Goal: Task Accomplishment & Management: Use online tool/utility

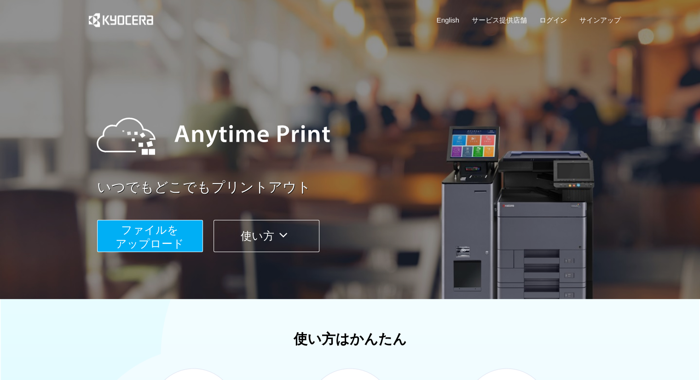
click at [165, 232] on span "ファイルを ​​アップロード" at bounding box center [149, 237] width 69 height 26
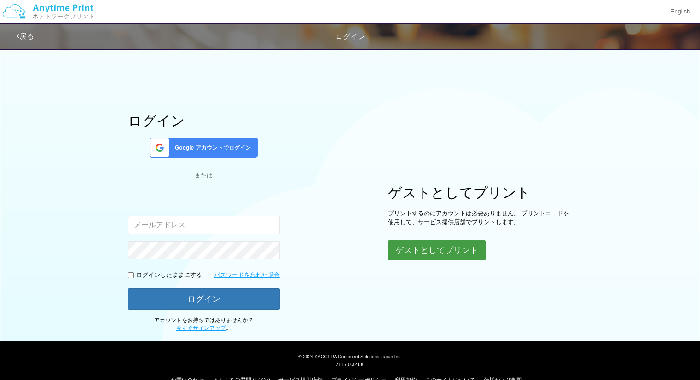
click at [413, 249] on button "ゲストとしてプリント" at bounding box center [437, 250] width 98 height 20
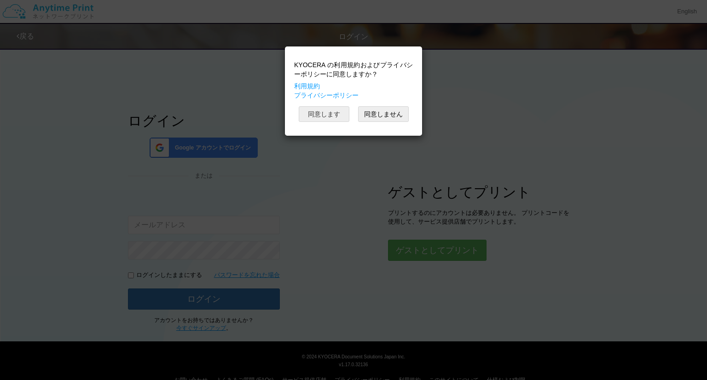
click at [337, 109] on button "同意します" at bounding box center [324, 114] width 51 height 16
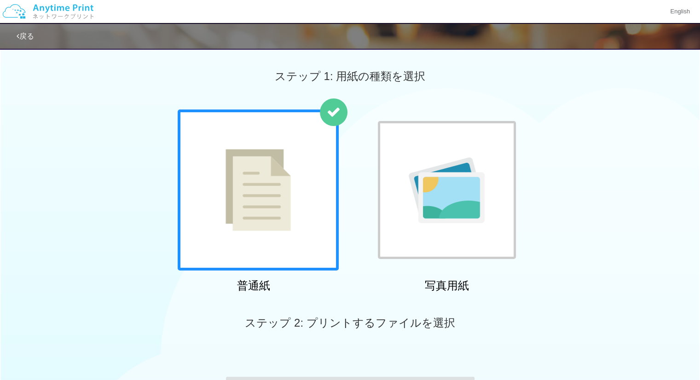
click at [262, 167] on img at bounding box center [257, 190] width 65 height 82
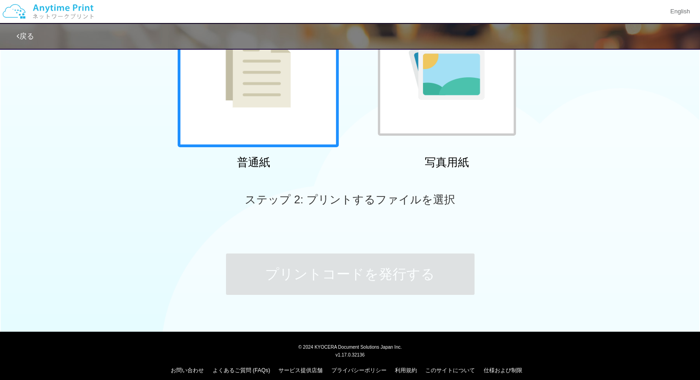
scroll to position [132, 0]
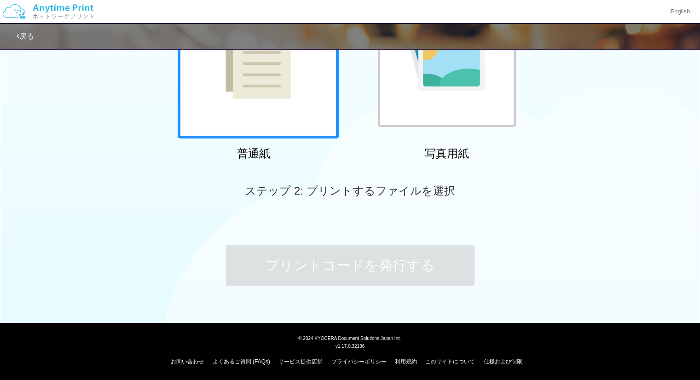
click at [256, 81] on img at bounding box center [257, 58] width 65 height 82
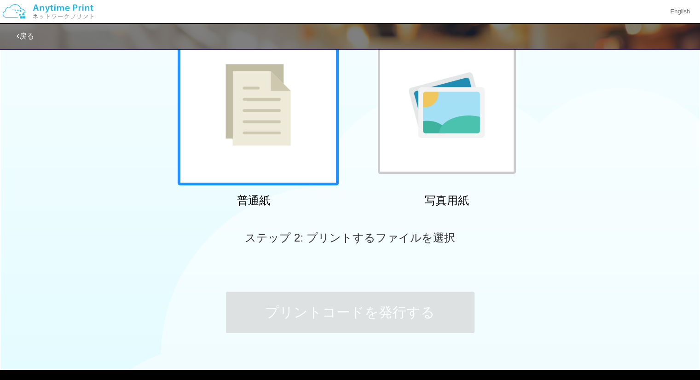
scroll to position [0, 0]
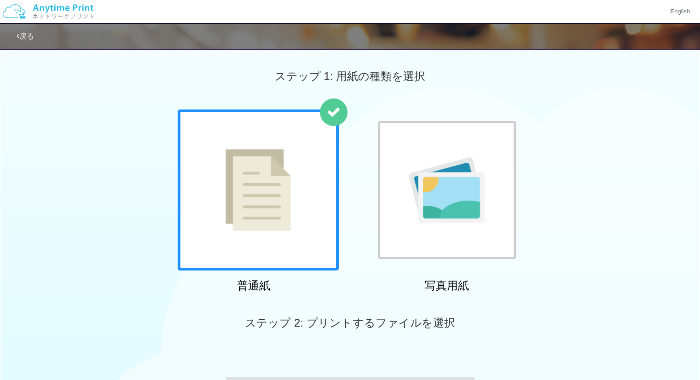
click at [264, 231] on div at bounding box center [258, 190] width 161 height 161
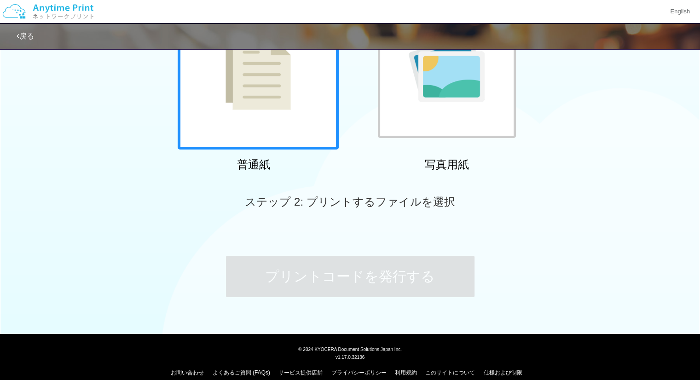
scroll to position [132, 0]
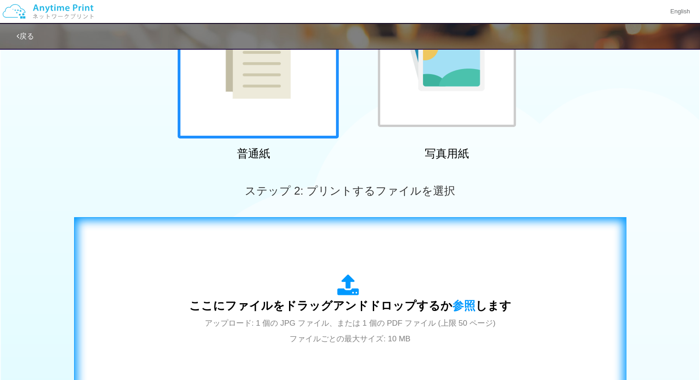
click at [306, 263] on div "ここにファイルをドラッグアンドドロップするか 参照 します アップロード: 1 個の JPG ファイル、または 1 個の PDF ファイル (上限 50 ペー…" at bounding box center [350, 310] width 533 height 167
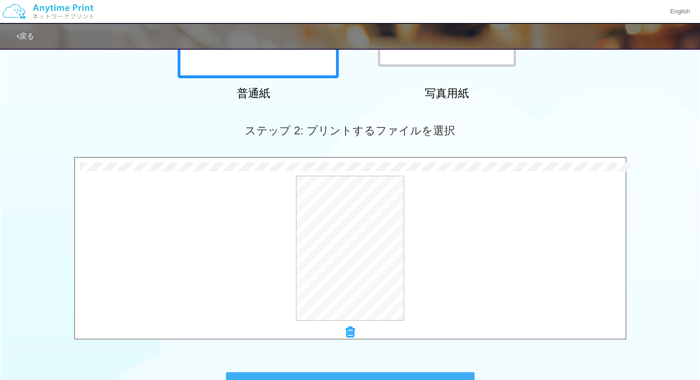
scroll to position [270, 0]
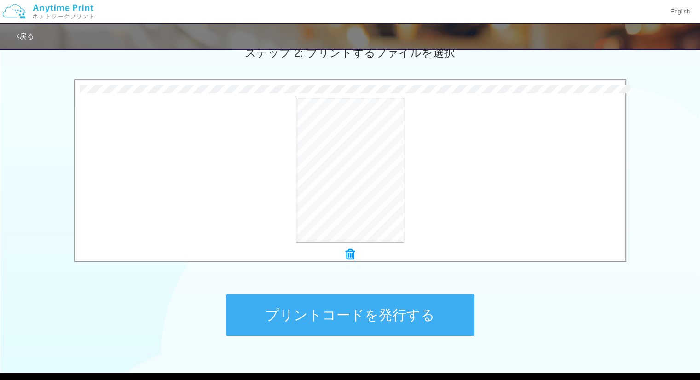
click at [324, 305] on button "プリントコードを発行する" at bounding box center [350, 314] width 248 height 41
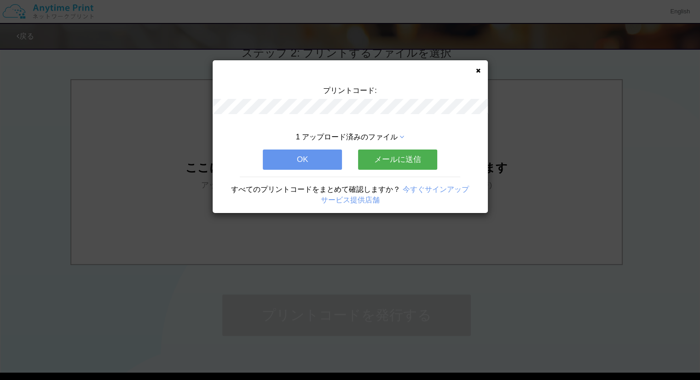
scroll to position [0, 0]
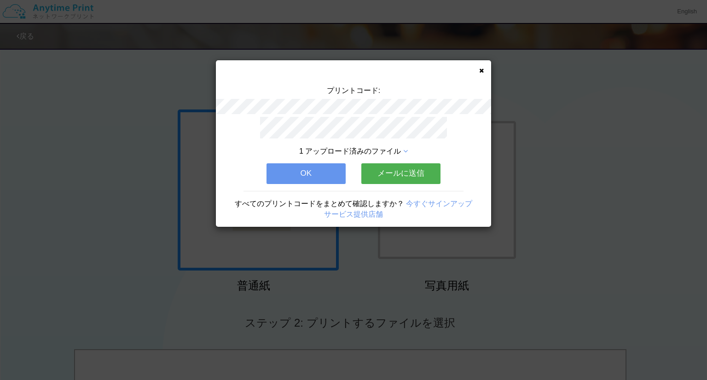
click at [480, 69] on icon at bounding box center [481, 71] width 5 height 6
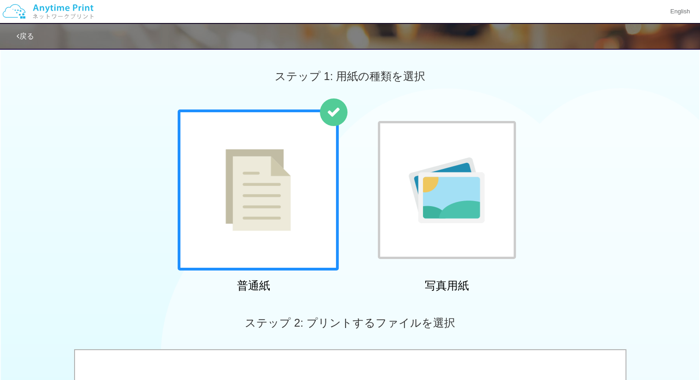
scroll to position [138, 0]
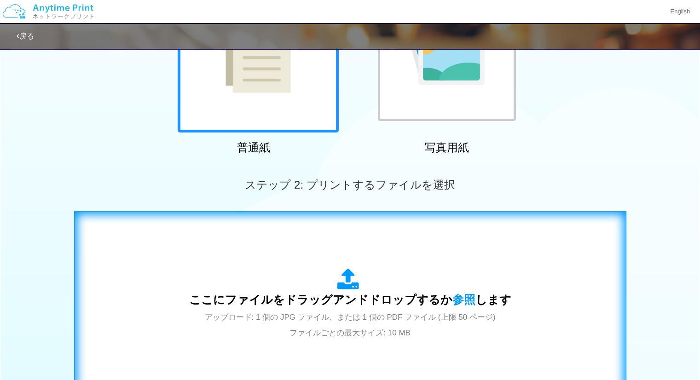
click at [360, 294] on span "ここにファイルをドラッグアンドドロップするか 参照 します" at bounding box center [350, 299] width 322 height 13
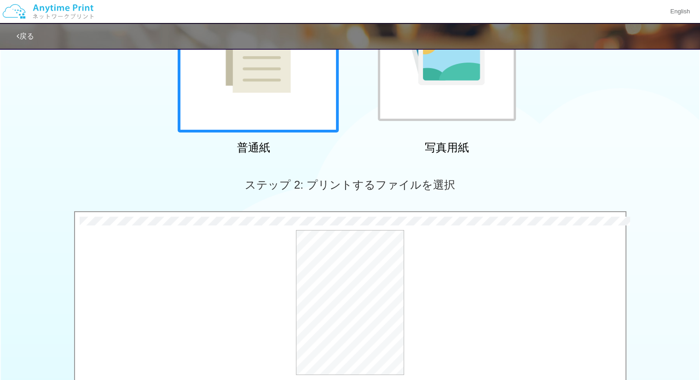
scroll to position [276, 0]
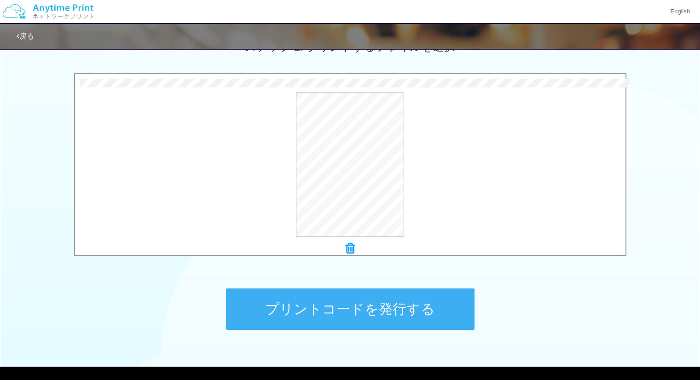
click at [357, 306] on button "プリントコードを発行する" at bounding box center [350, 308] width 248 height 41
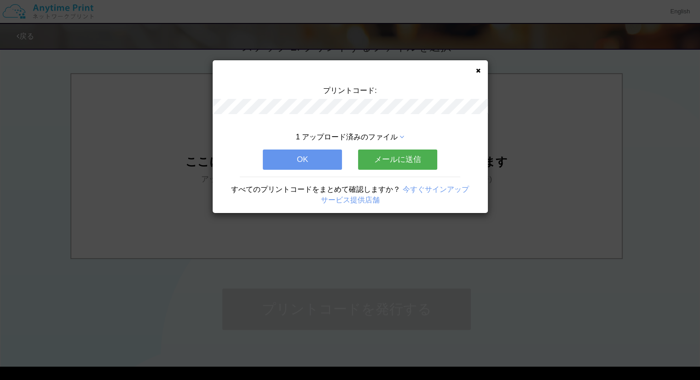
scroll to position [0, 0]
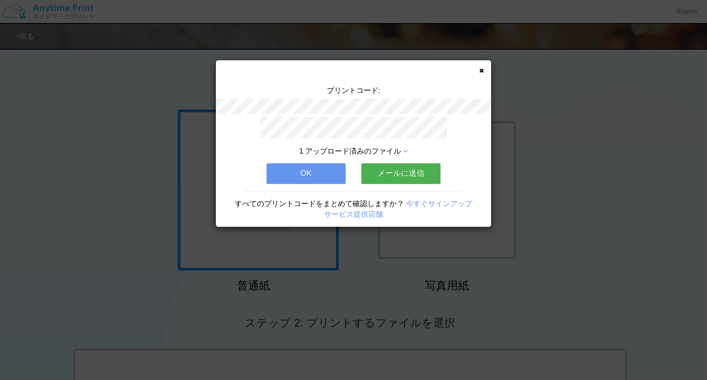
click at [479, 69] on icon at bounding box center [481, 71] width 5 height 6
